Goal: Feedback & Contribution: Submit feedback/report problem

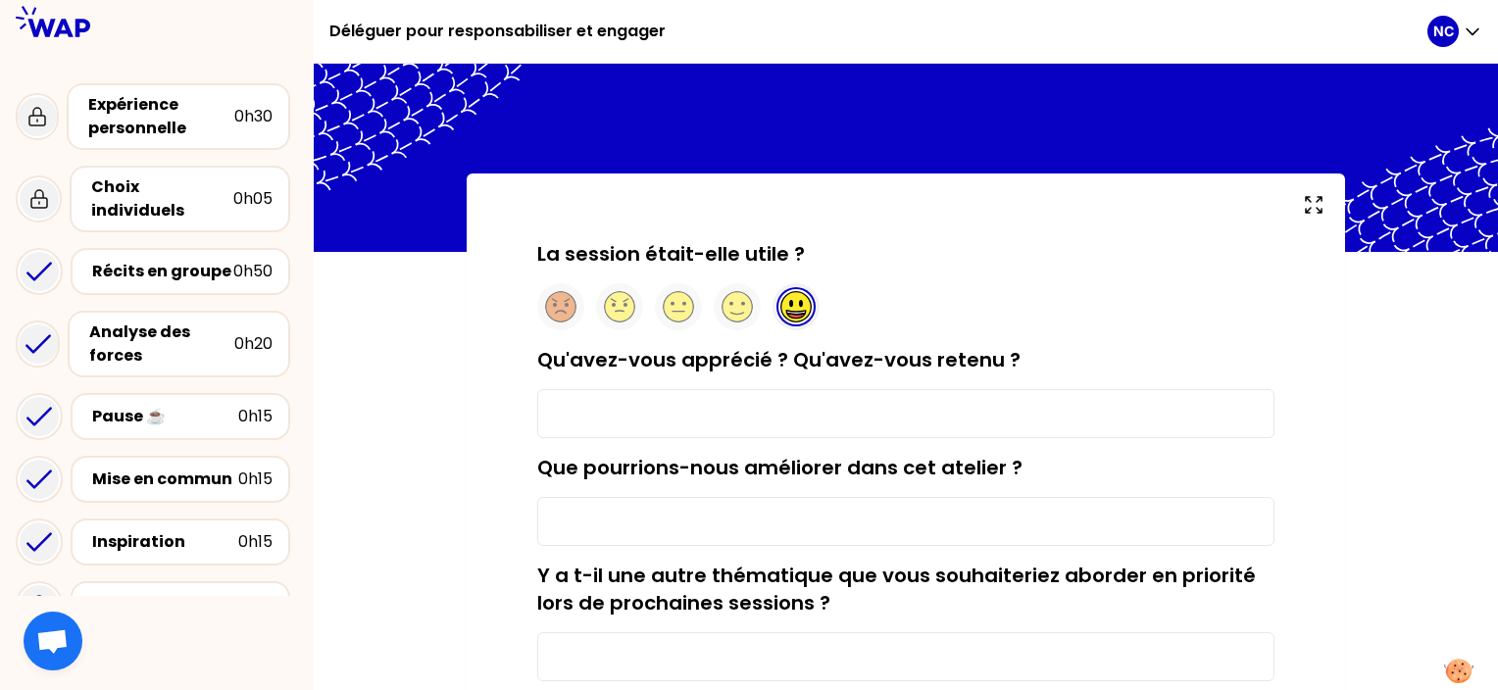
type input "que la confiance est primordiale dans la dynamique de l'équipe"
type input "le temps d'échange"
